Goal: Transaction & Acquisition: Book appointment/travel/reservation

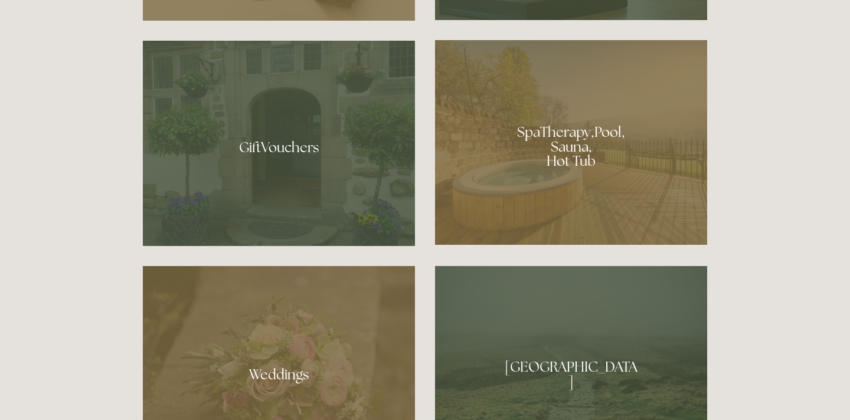
scroll to position [883, 0]
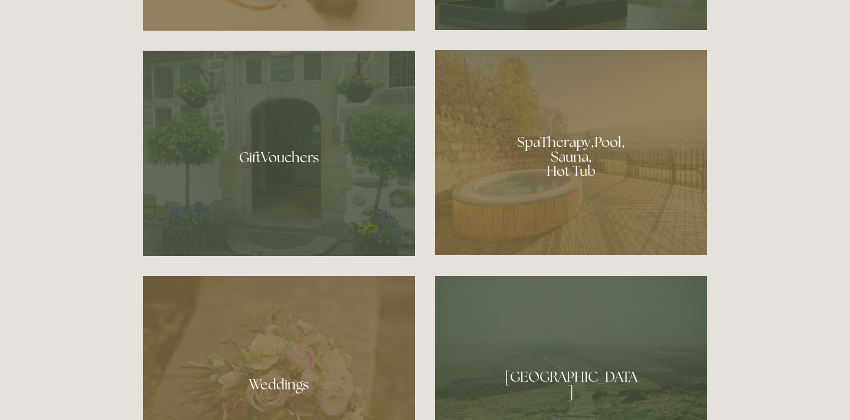
click at [558, 111] on div at bounding box center [571, 152] width 272 height 205
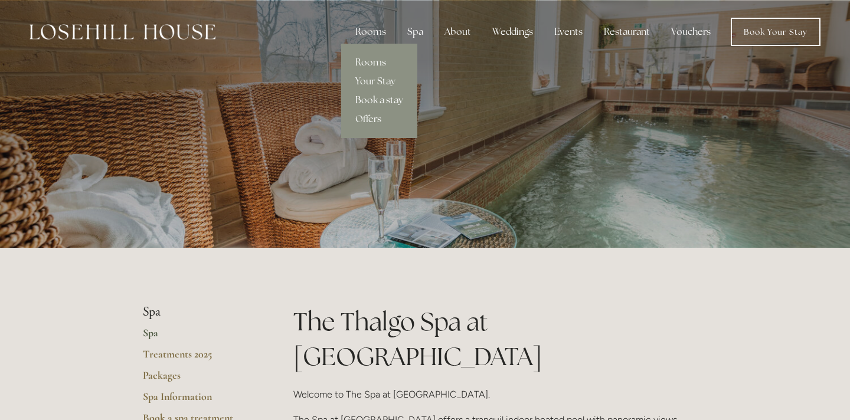
click at [382, 101] on link "Book a stay" at bounding box center [379, 100] width 76 height 19
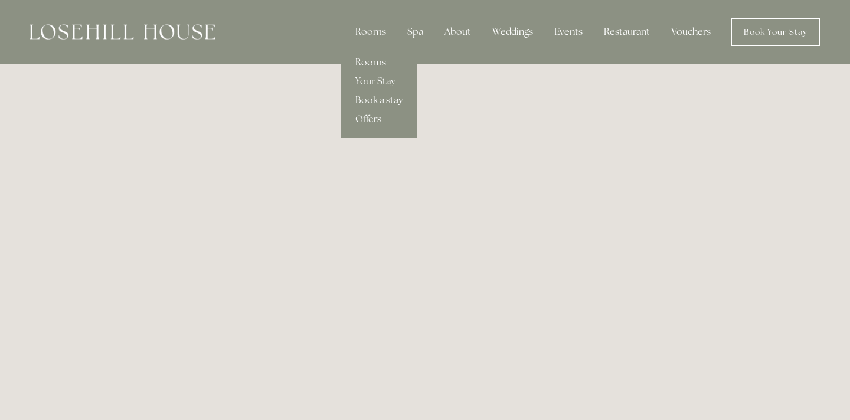
click at [376, 58] on link "Rooms" at bounding box center [379, 62] width 76 height 19
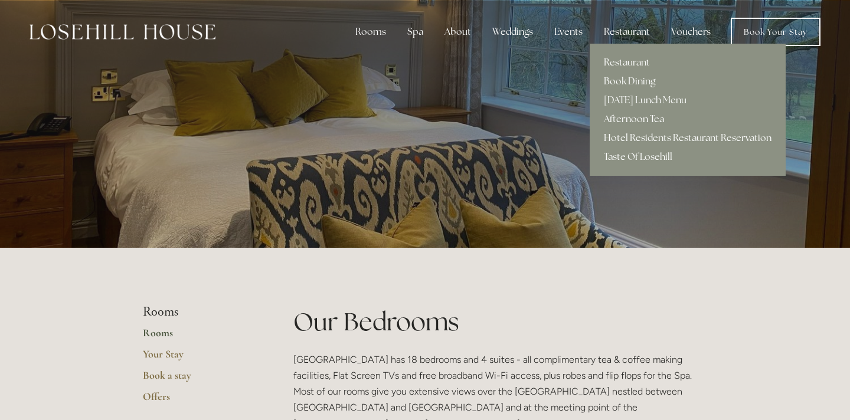
click at [630, 120] on link "Afternoon Tea" at bounding box center [688, 119] width 196 height 19
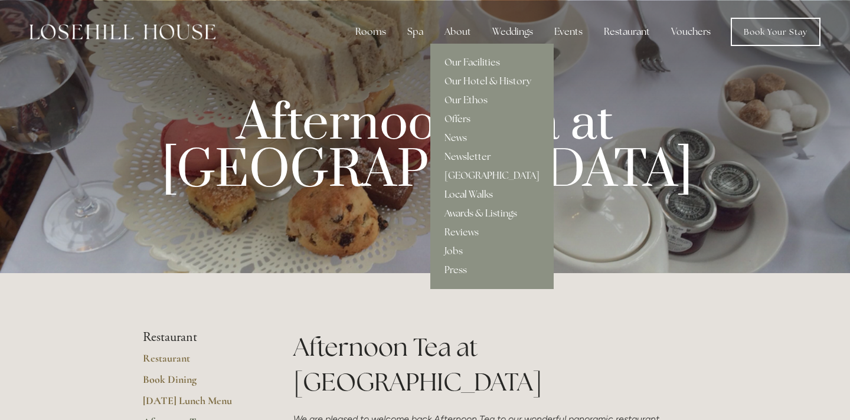
click at [478, 190] on link "Local Walks" at bounding box center [492, 194] width 123 height 19
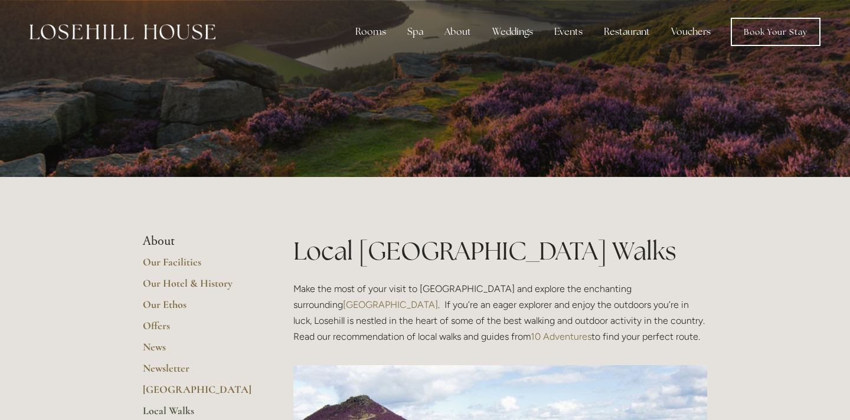
click at [591, 248] on h1 "Local Peak District Walks" at bounding box center [501, 251] width 414 height 35
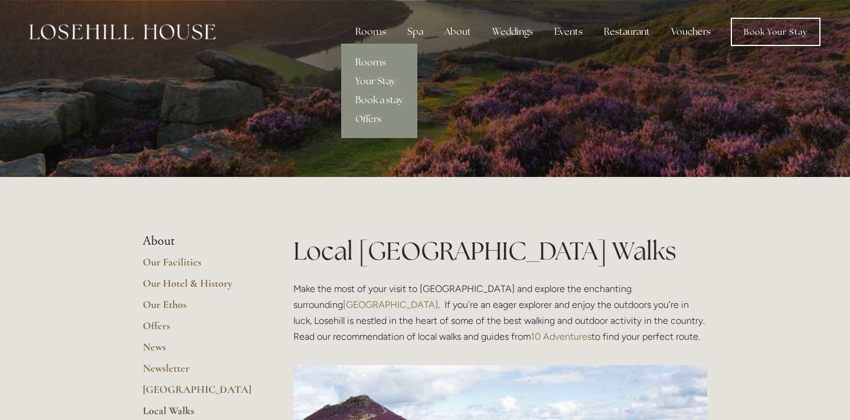
click at [380, 64] on link "Rooms" at bounding box center [379, 62] width 76 height 19
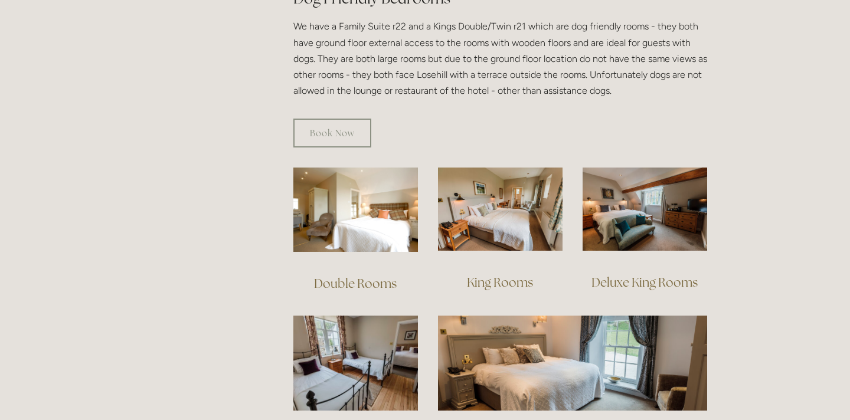
scroll to position [793, 0]
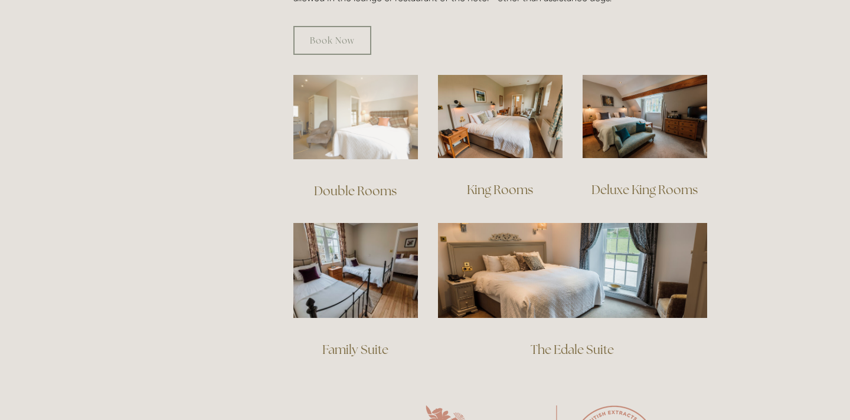
click at [353, 119] on img at bounding box center [356, 117] width 125 height 84
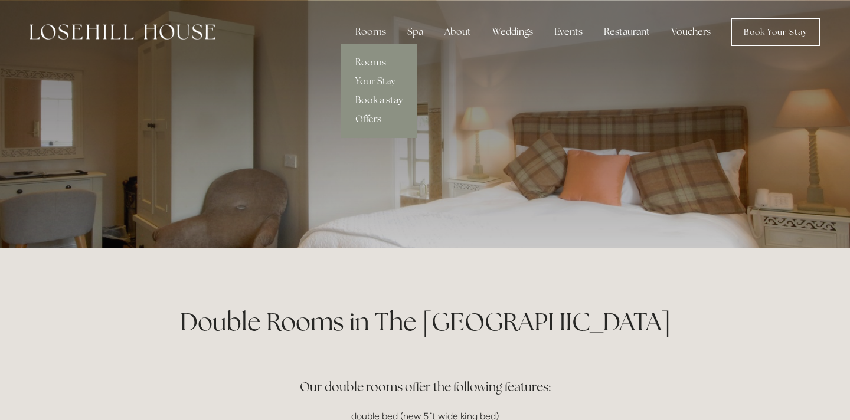
click at [380, 100] on link "Book a stay" at bounding box center [379, 100] width 76 height 19
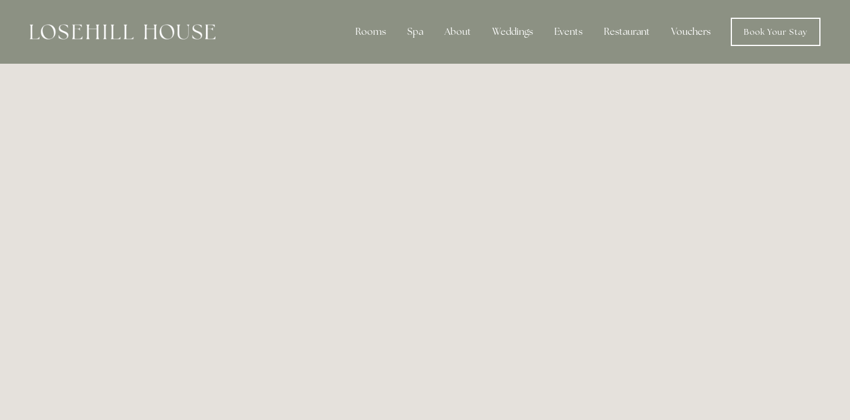
click at [695, 32] on link "Vouchers" at bounding box center [691, 32] width 58 height 24
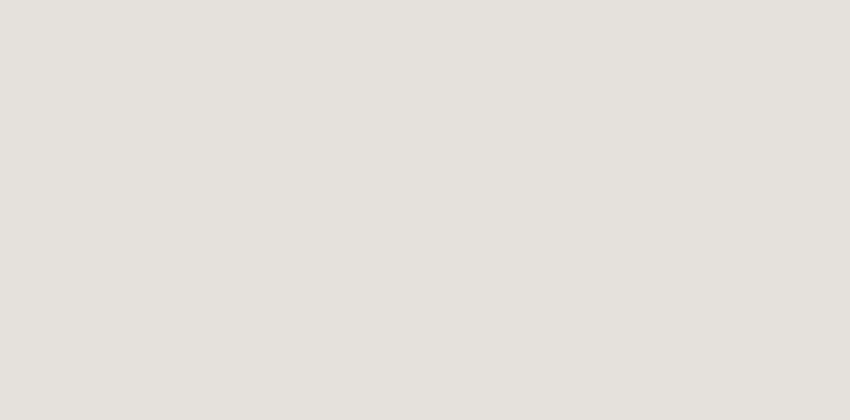
scroll to position [642, 0]
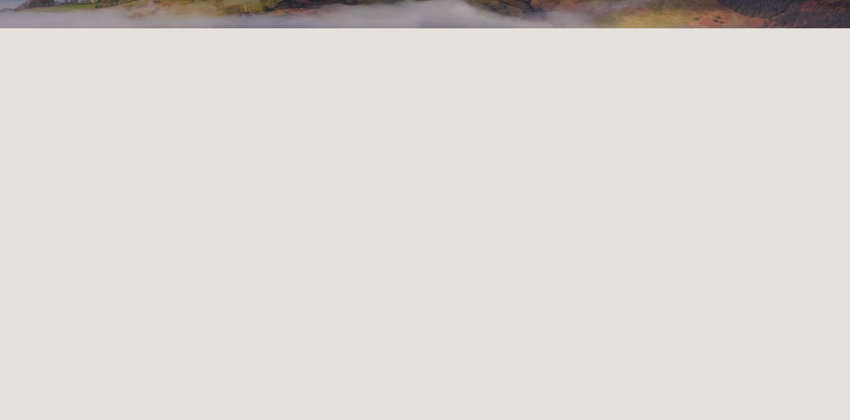
scroll to position [0, 0]
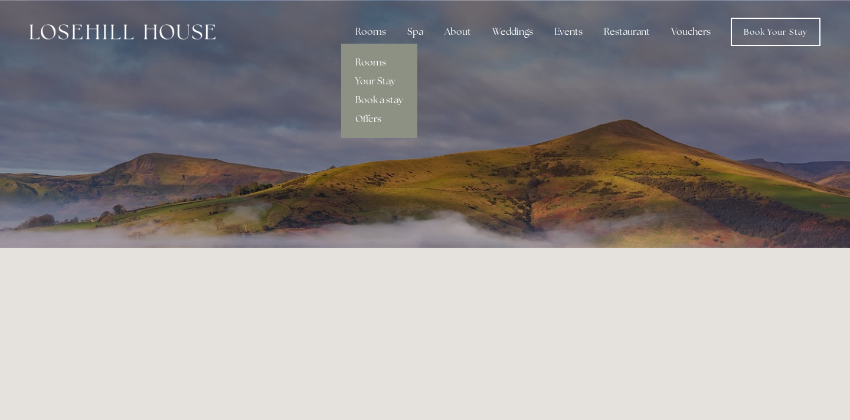
click at [380, 60] on link "Rooms" at bounding box center [379, 62] width 76 height 19
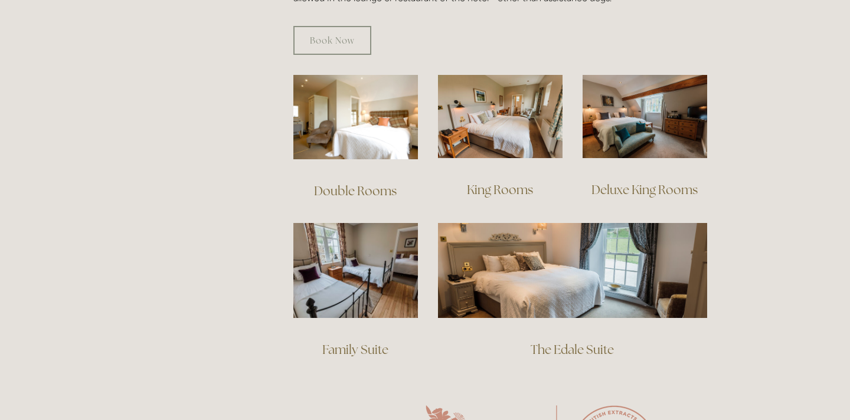
scroll to position [794, 0]
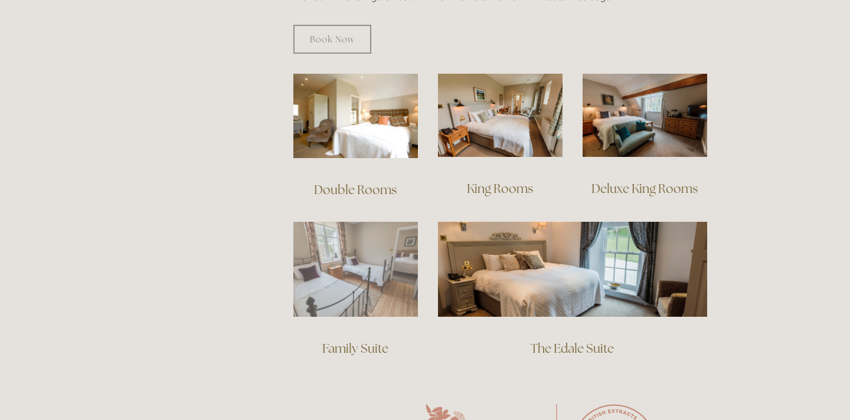
click at [354, 252] on img at bounding box center [356, 269] width 125 height 95
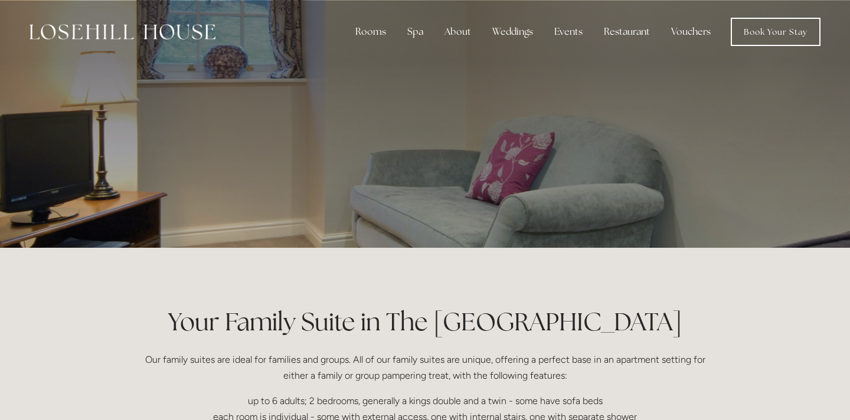
click at [429, 207] on div at bounding box center [425, 124] width 565 height 248
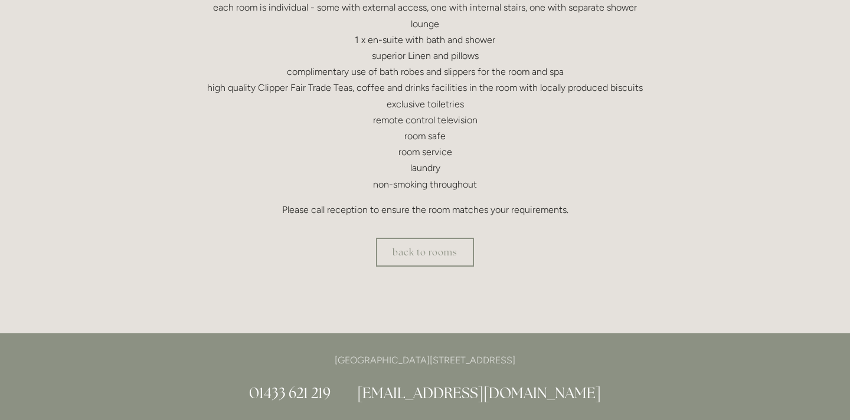
scroll to position [422, 0]
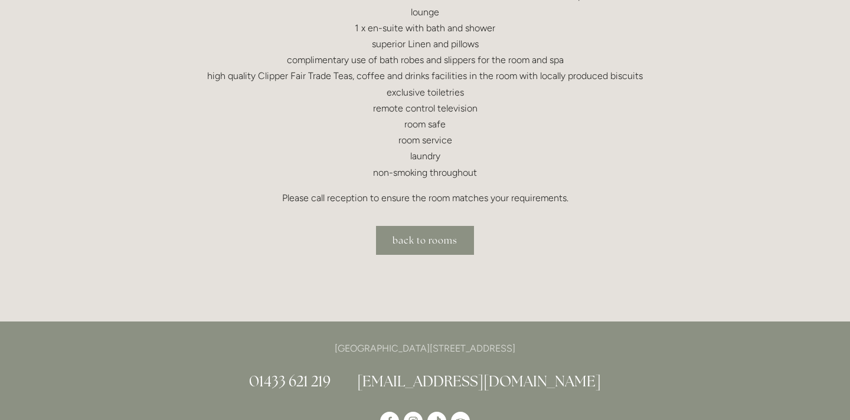
click at [428, 247] on link "back to rooms" at bounding box center [425, 240] width 98 height 29
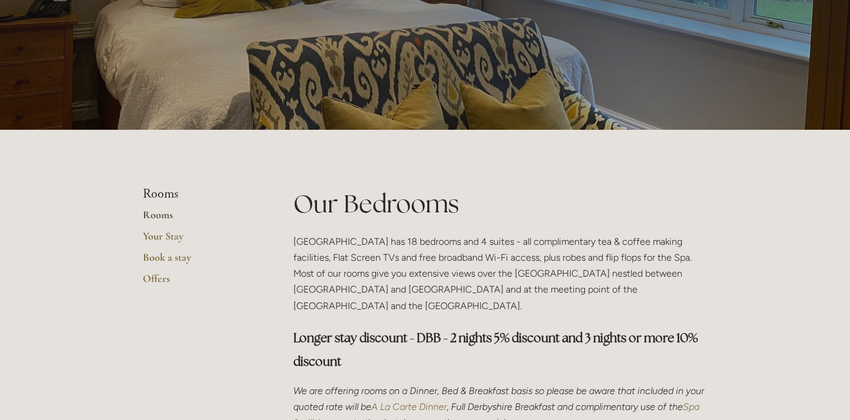
scroll to position [120, 0]
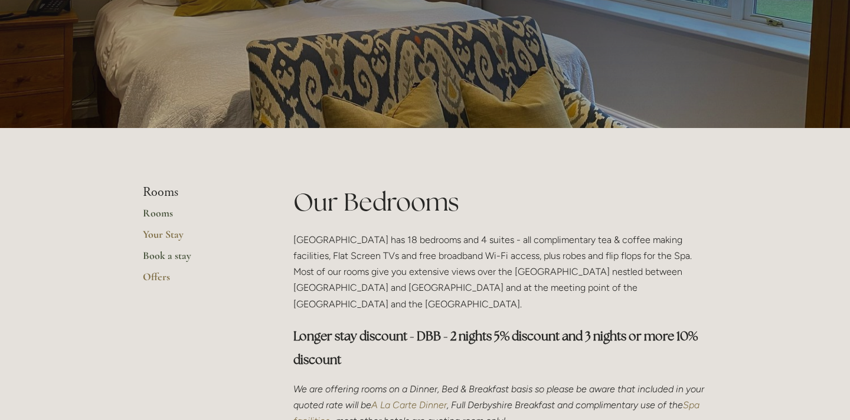
click at [175, 252] on link "Book a stay" at bounding box center [199, 259] width 113 height 21
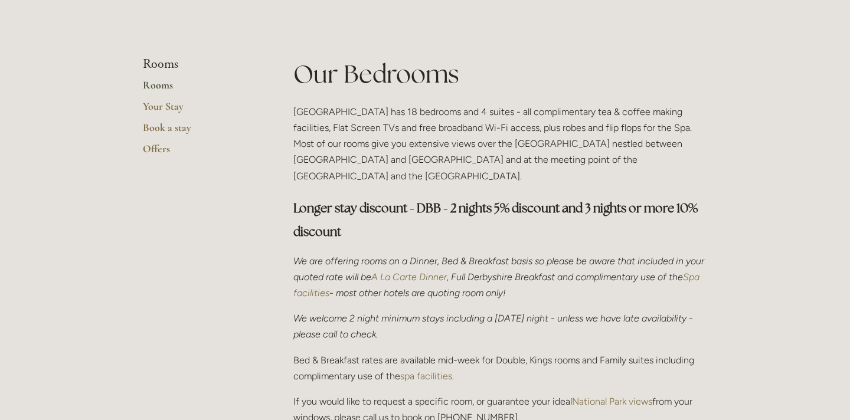
scroll to position [247, 0]
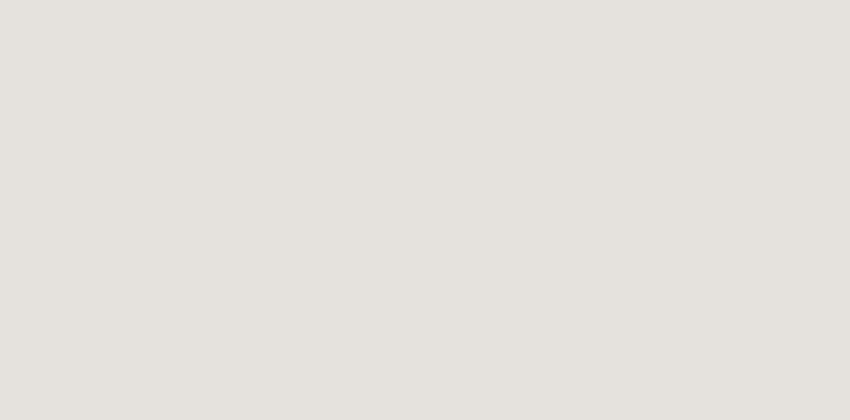
scroll to position [73, 0]
